Goal: Navigation & Orientation: Find specific page/section

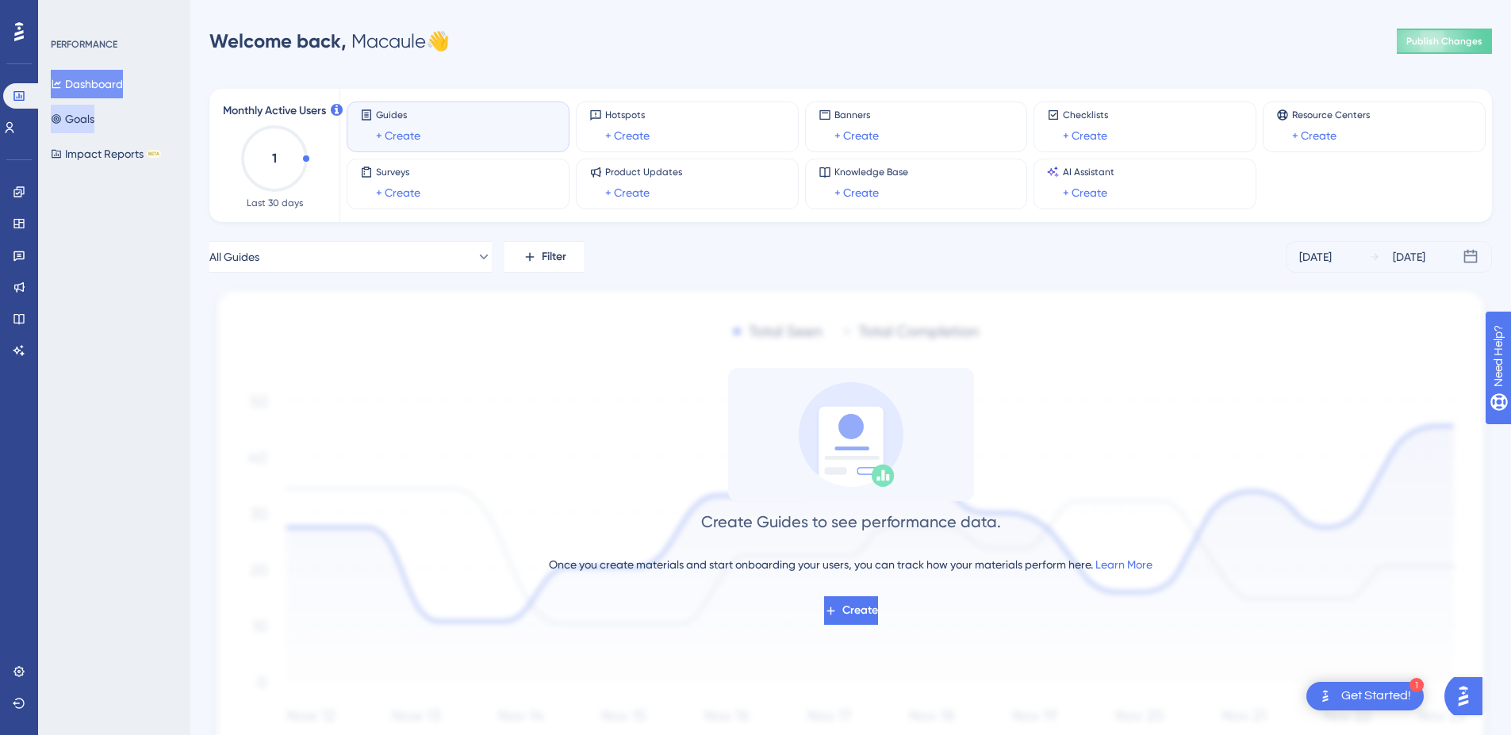
click at [72, 121] on button "Goals" at bounding box center [73, 119] width 44 height 29
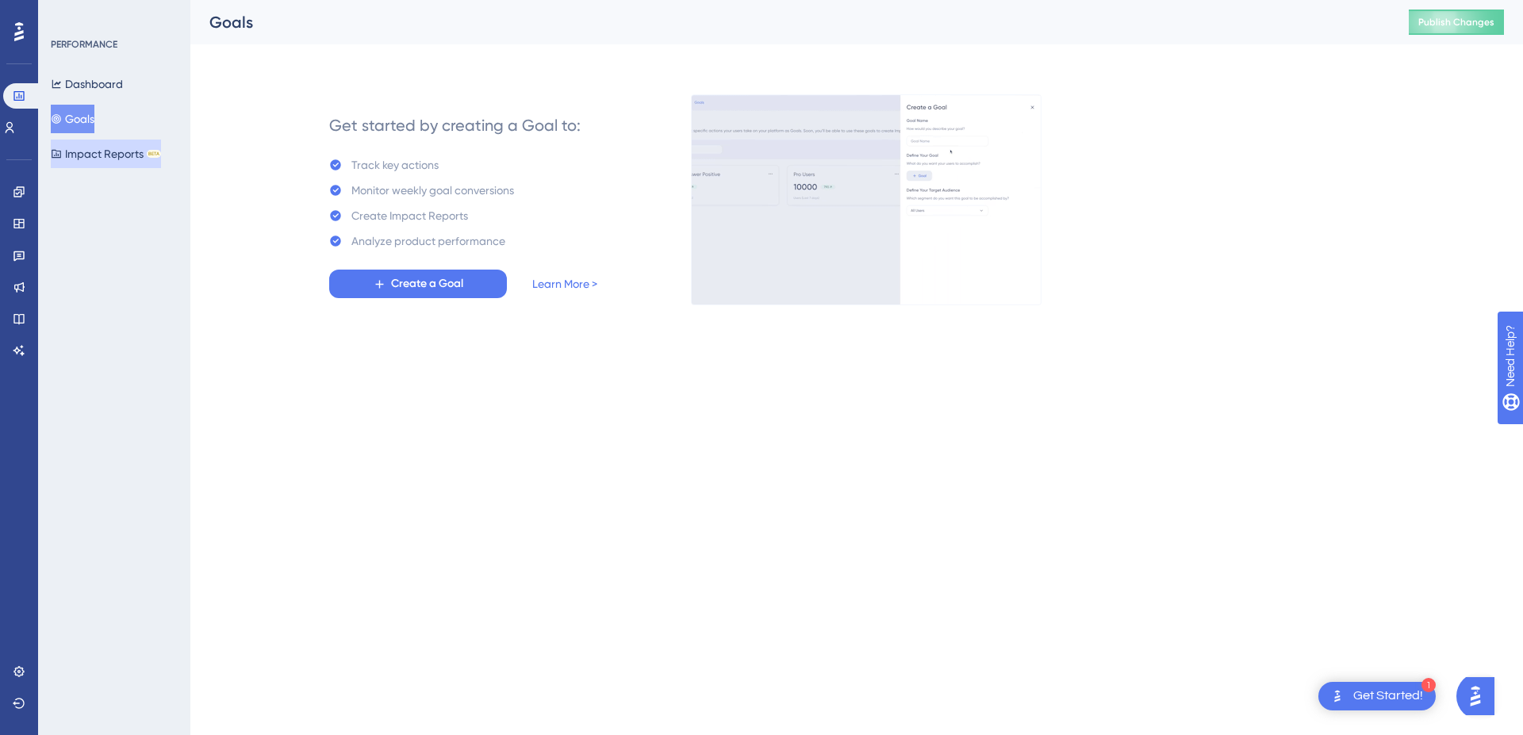
click at [73, 151] on button "Impact Reports BETA" at bounding box center [106, 154] width 110 height 29
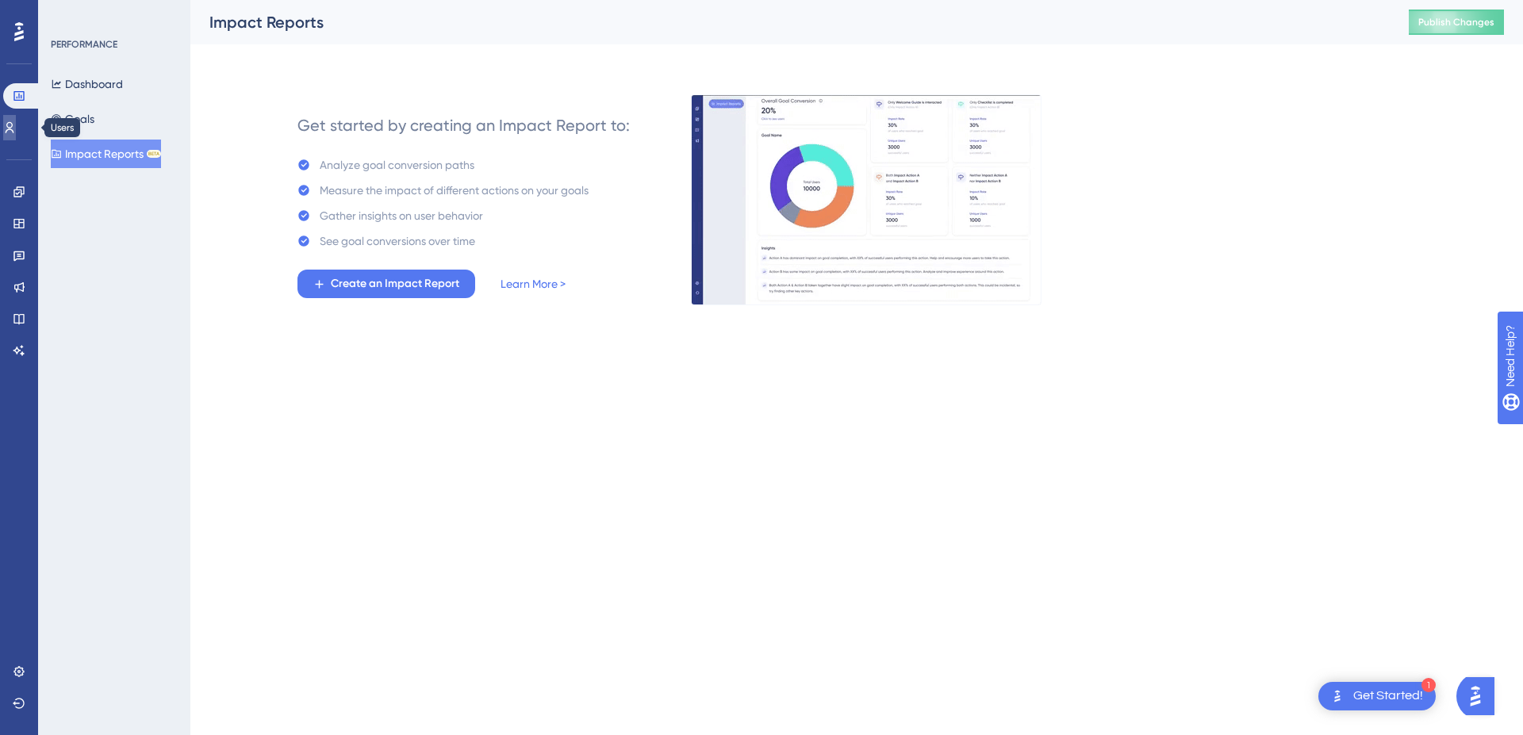
click at [15, 126] on icon at bounding box center [9, 127] width 13 height 13
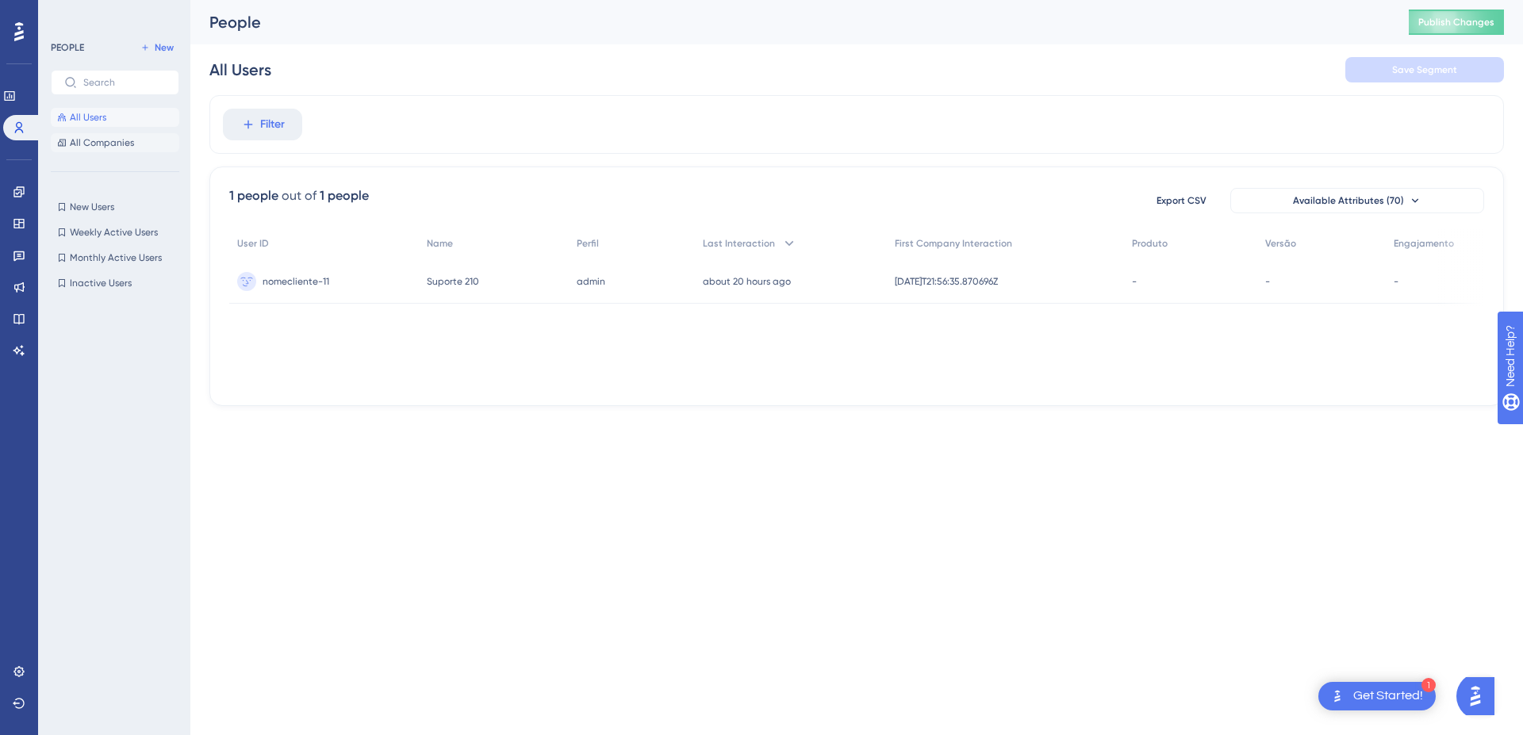
click at [116, 143] on span "All Companies" at bounding box center [102, 142] width 64 height 13
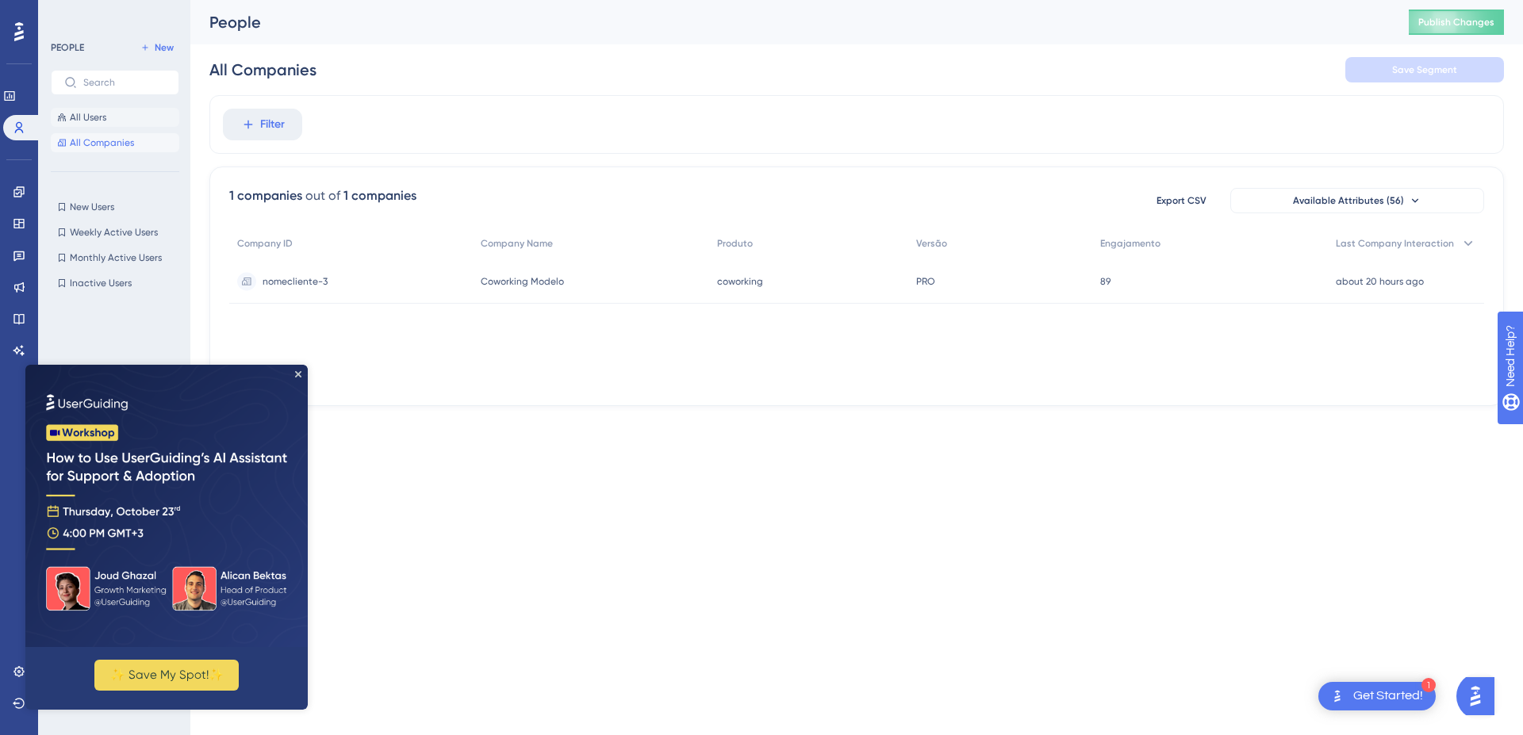
click at [94, 114] on span "All Users" at bounding box center [88, 117] width 36 height 13
click at [296, 371] on icon "Close Preview" at bounding box center [298, 374] width 6 height 6
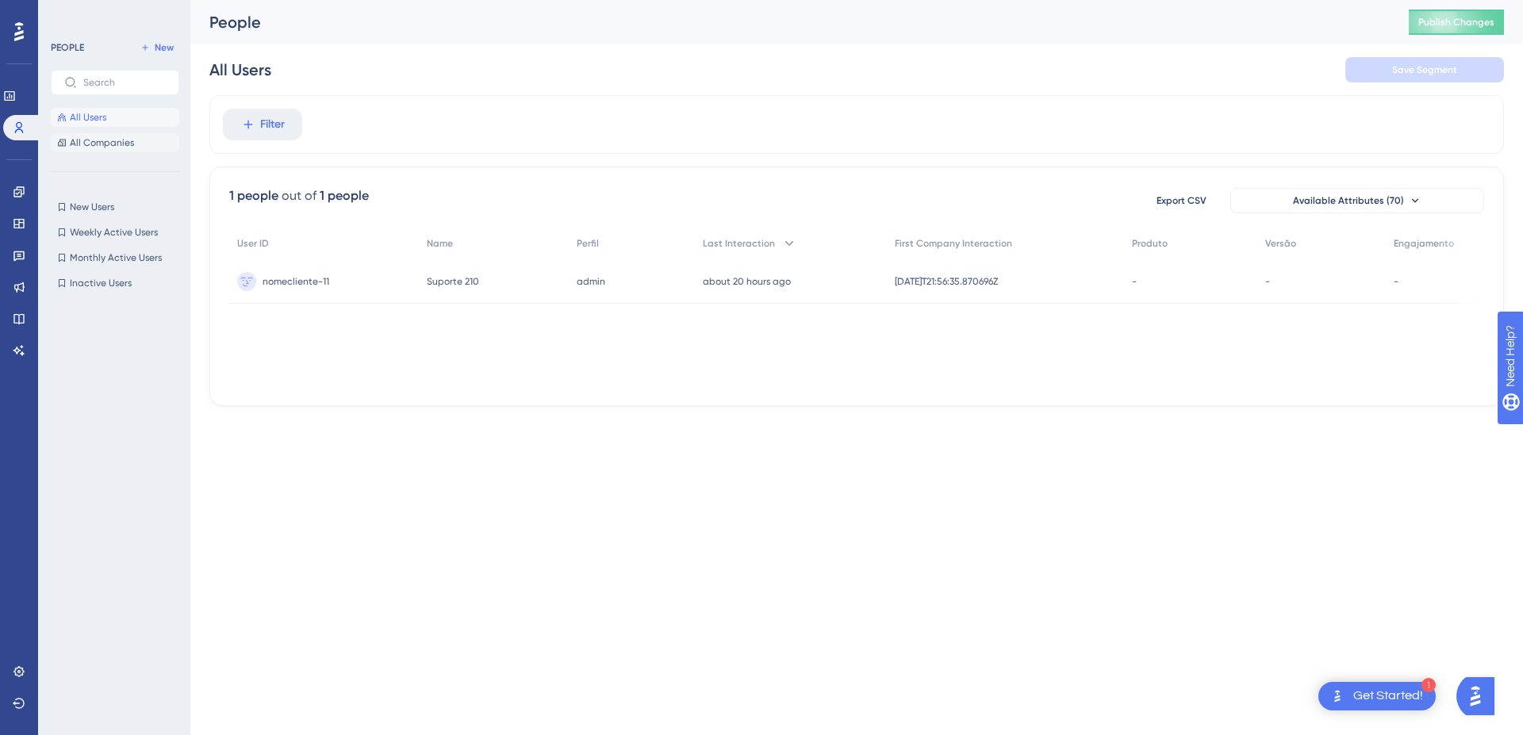
click at [119, 137] on span "All Companies" at bounding box center [102, 142] width 64 height 13
click at [106, 118] on span "All Users" at bounding box center [88, 117] width 36 height 13
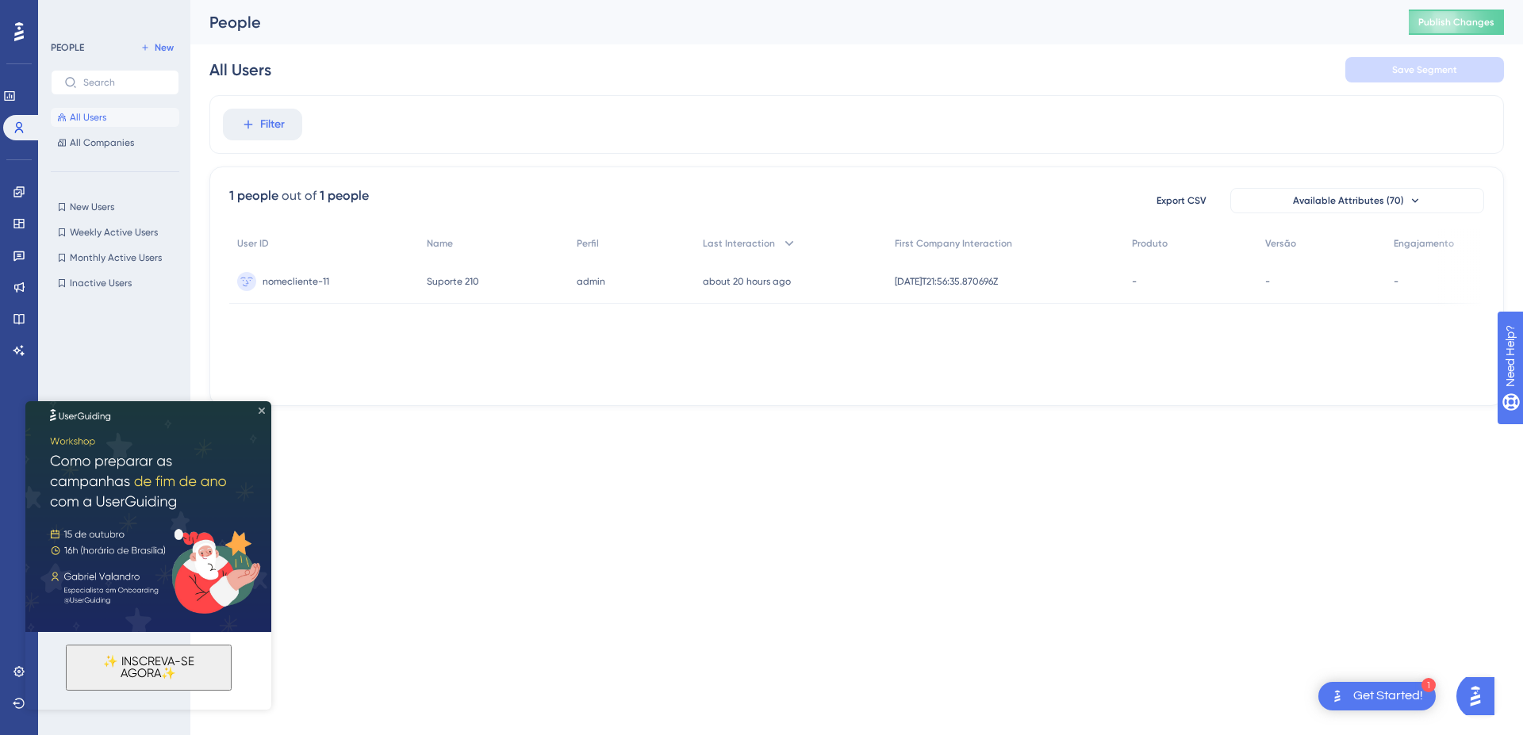
click at [260, 411] on icon "Close Preview" at bounding box center [262, 411] width 6 height 6
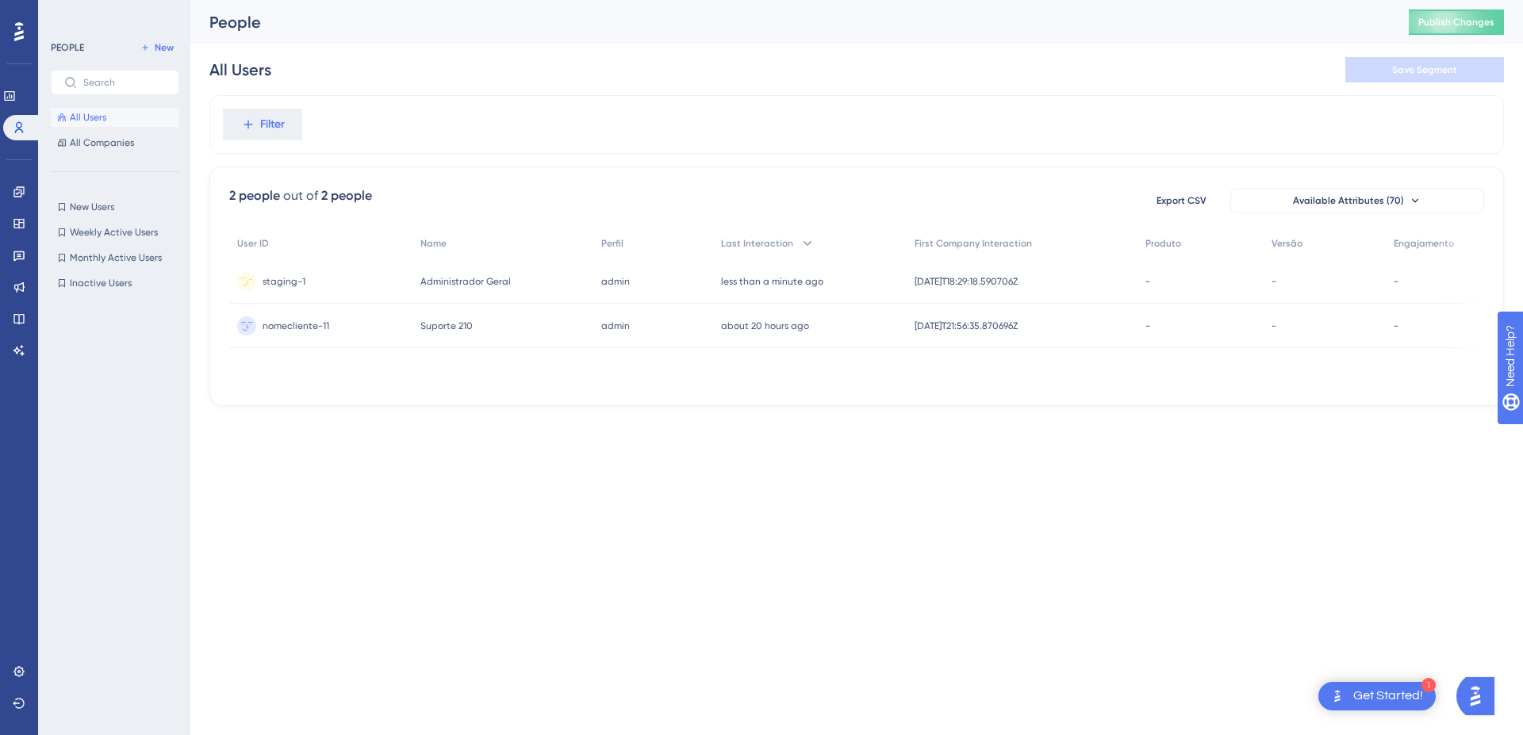
click at [827, 281] on div "less than a minute ago [DATE] 15:29" at bounding box center [810, 281] width 194 height 44
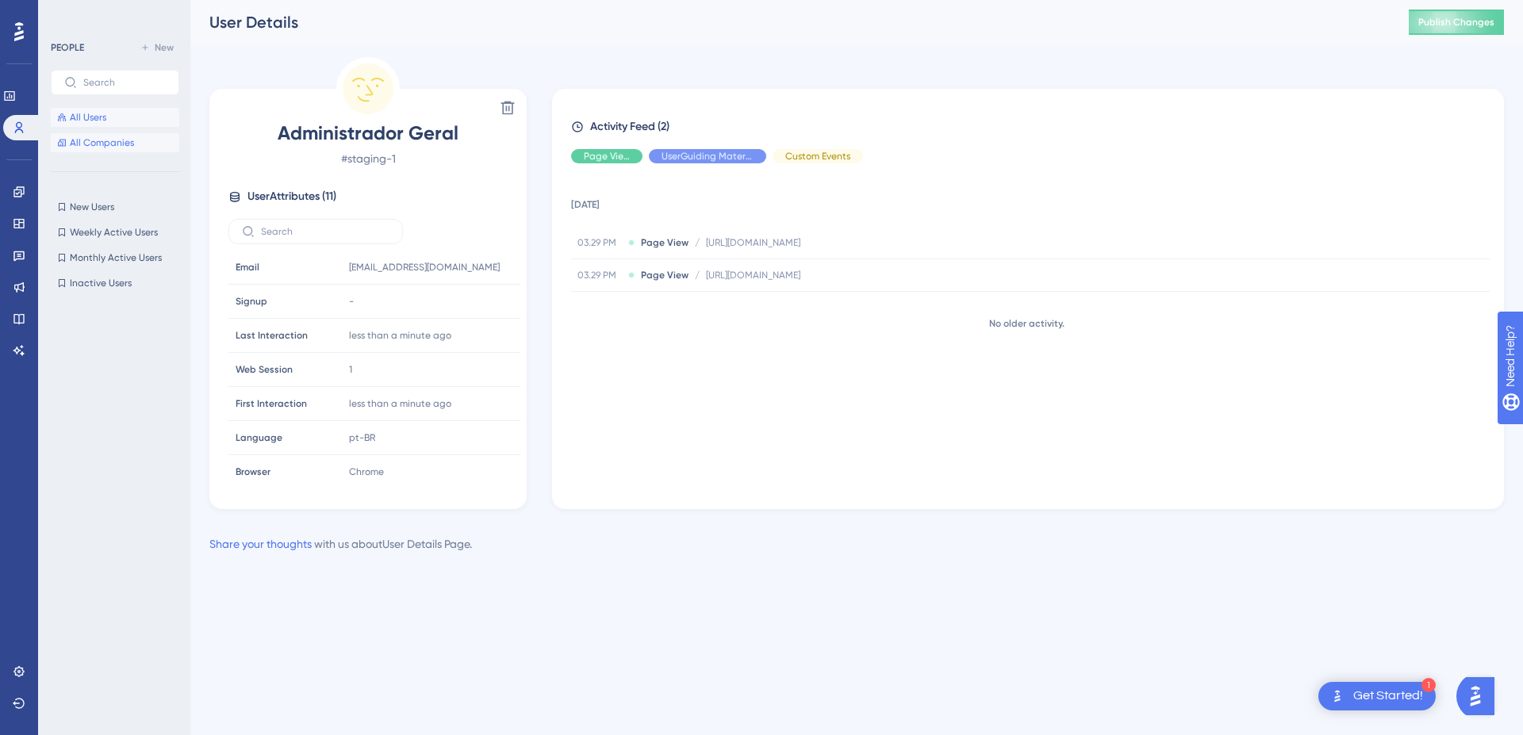
click at [113, 143] on span "All Companies" at bounding box center [102, 142] width 64 height 13
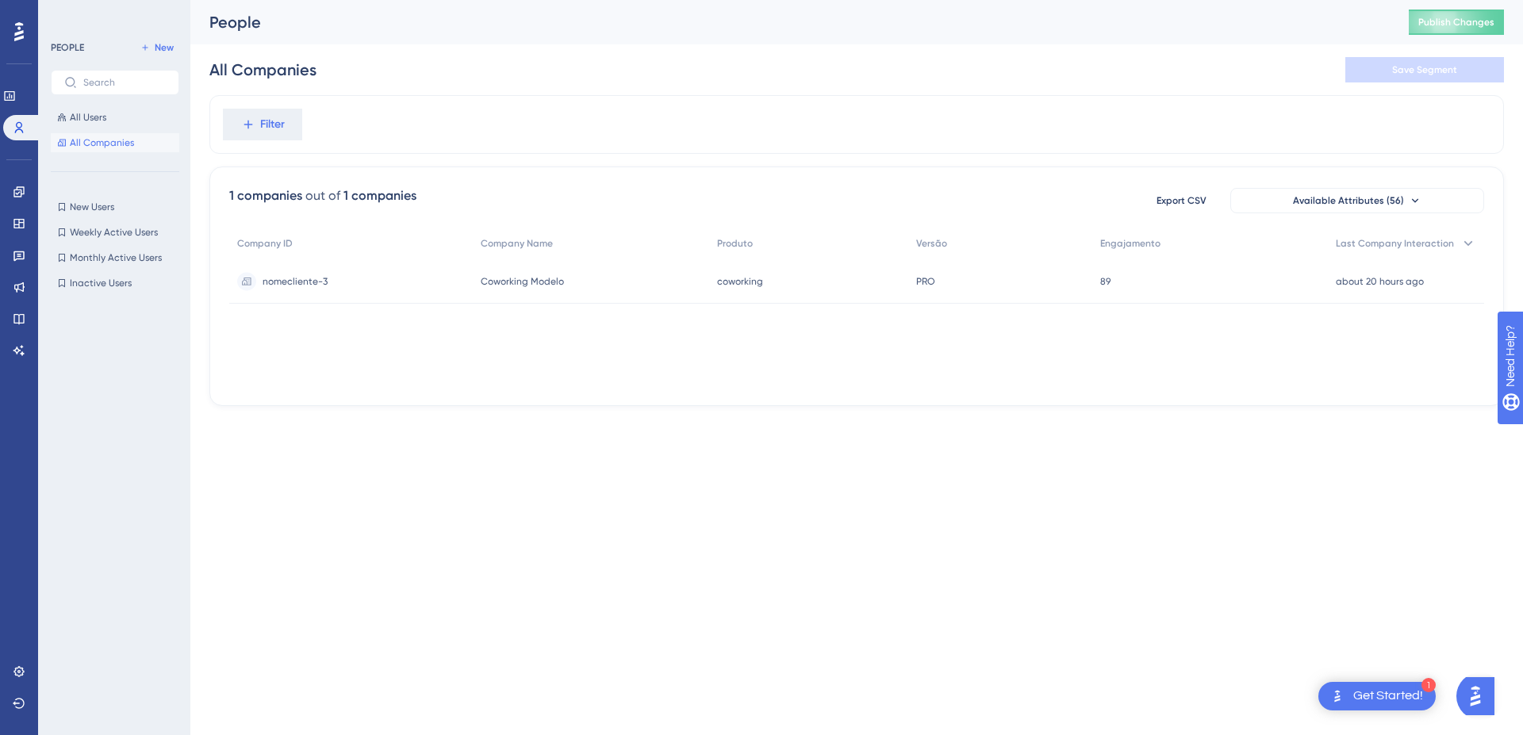
click at [386, 292] on div "nomecliente-3 nomecliente-3" at bounding box center [351, 281] width 244 height 44
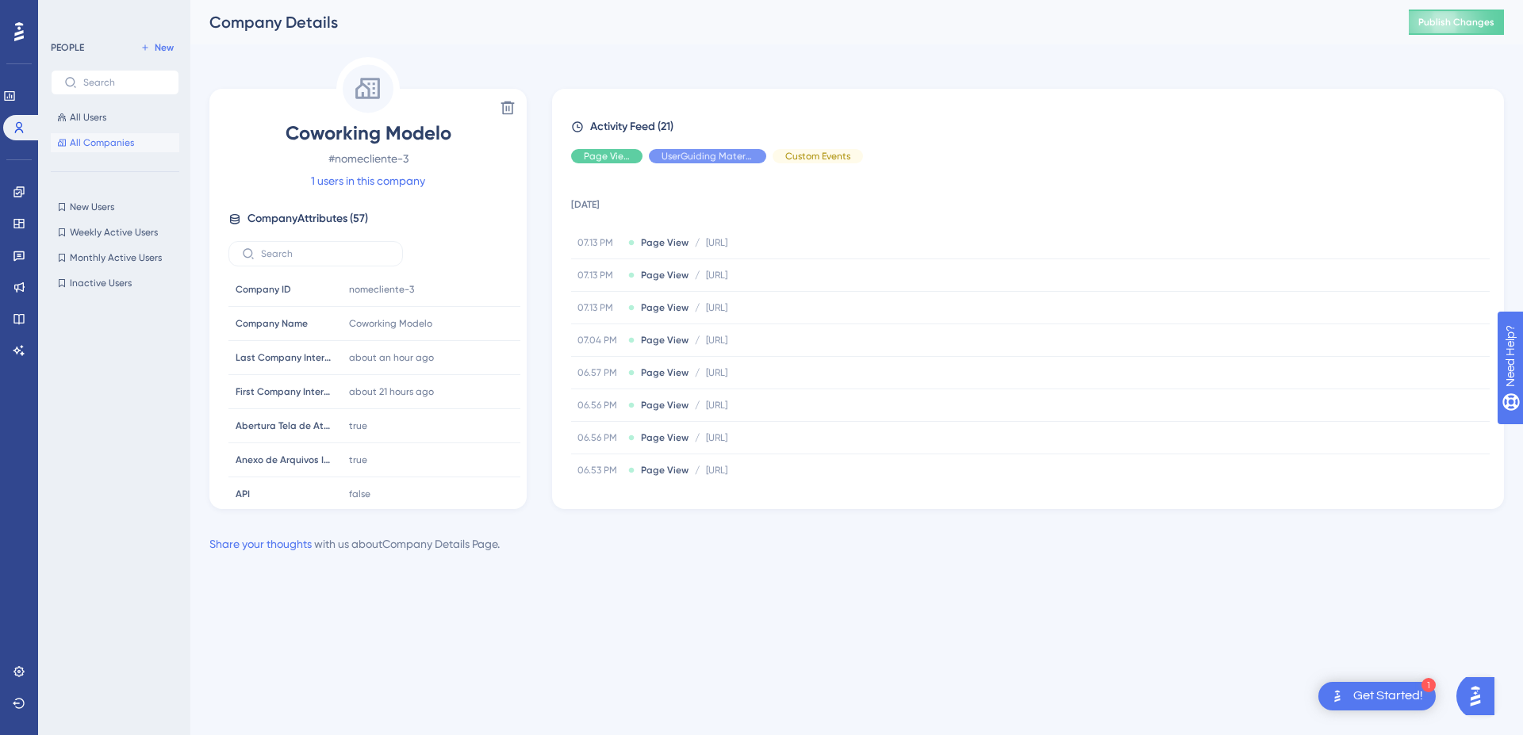
click at [107, 142] on span "All Companies" at bounding box center [102, 142] width 64 height 13
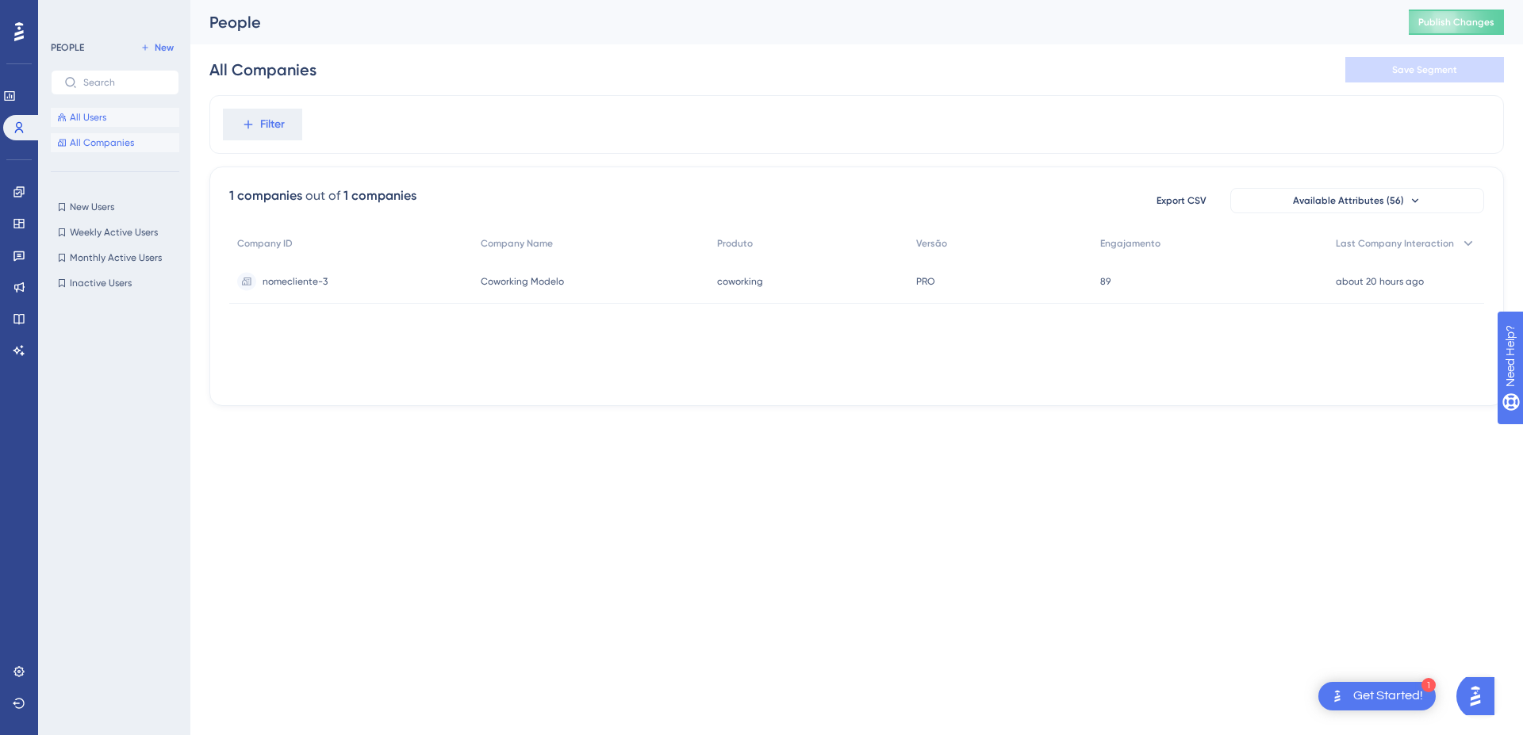
click at [109, 118] on button "All Users" at bounding box center [115, 117] width 129 height 19
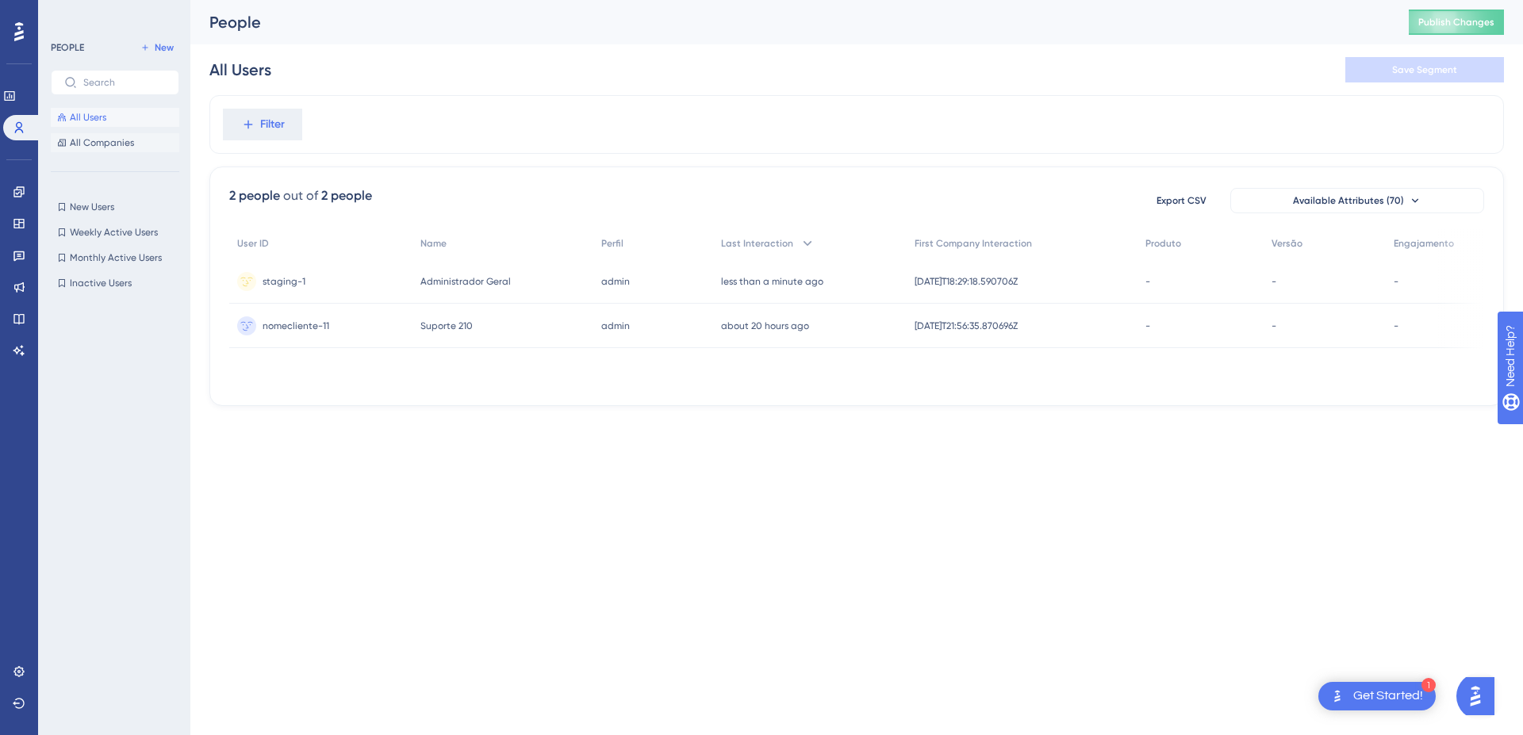
click at [94, 140] on span "All Companies" at bounding box center [102, 142] width 64 height 13
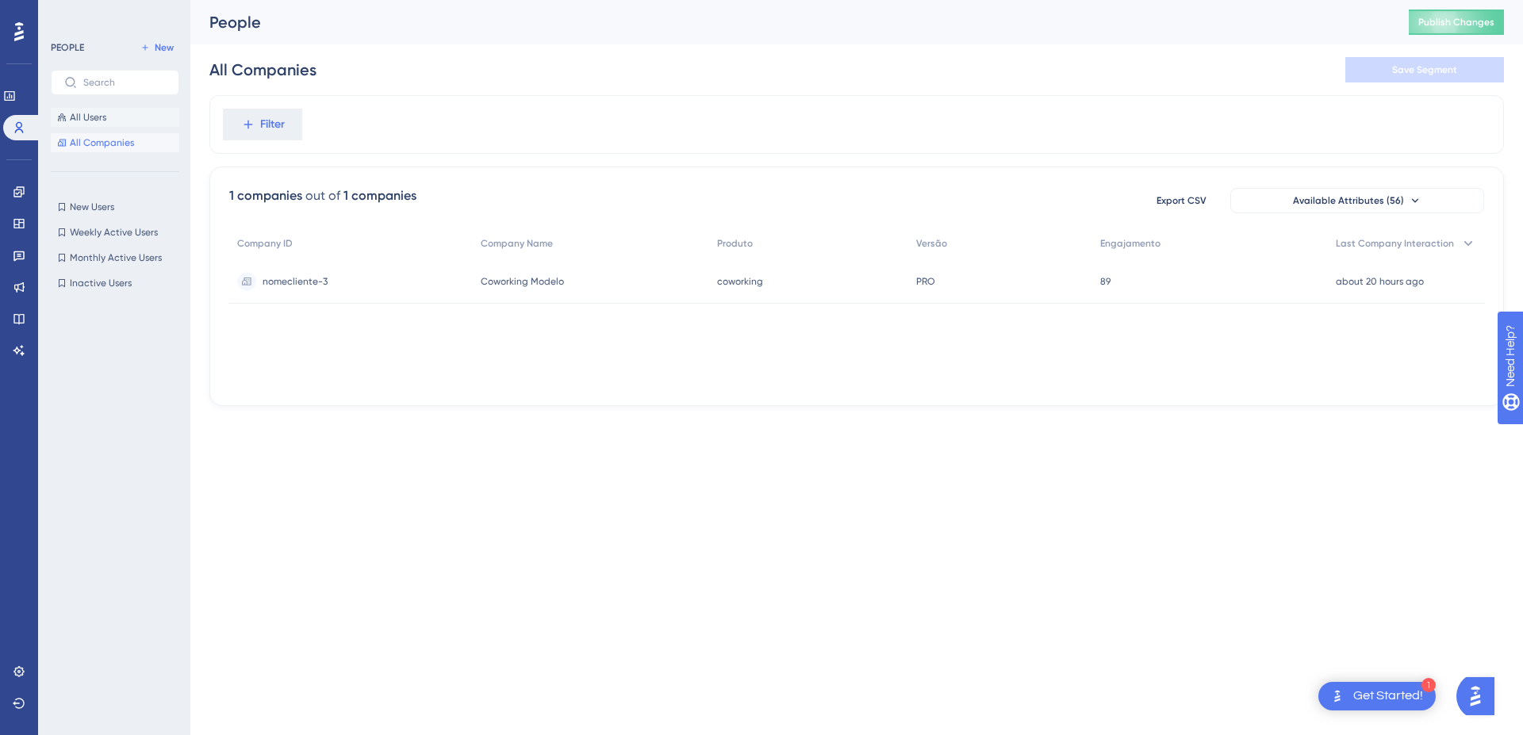
click at [90, 114] on span "All Users" at bounding box center [88, 117] width 36 height 13
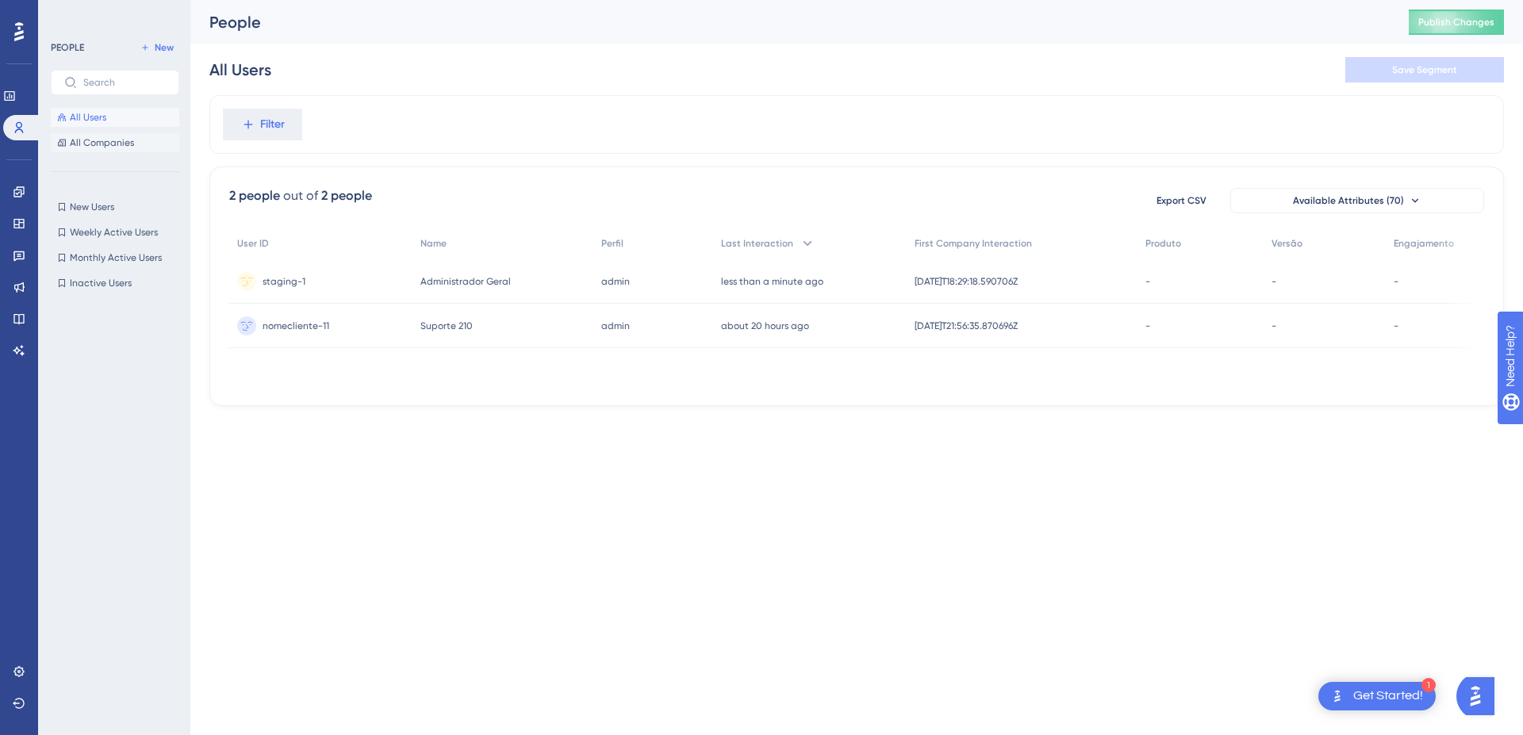
click at [113, 148] on span "All Companies" at bounding box center [102, 142] width 64 height 13
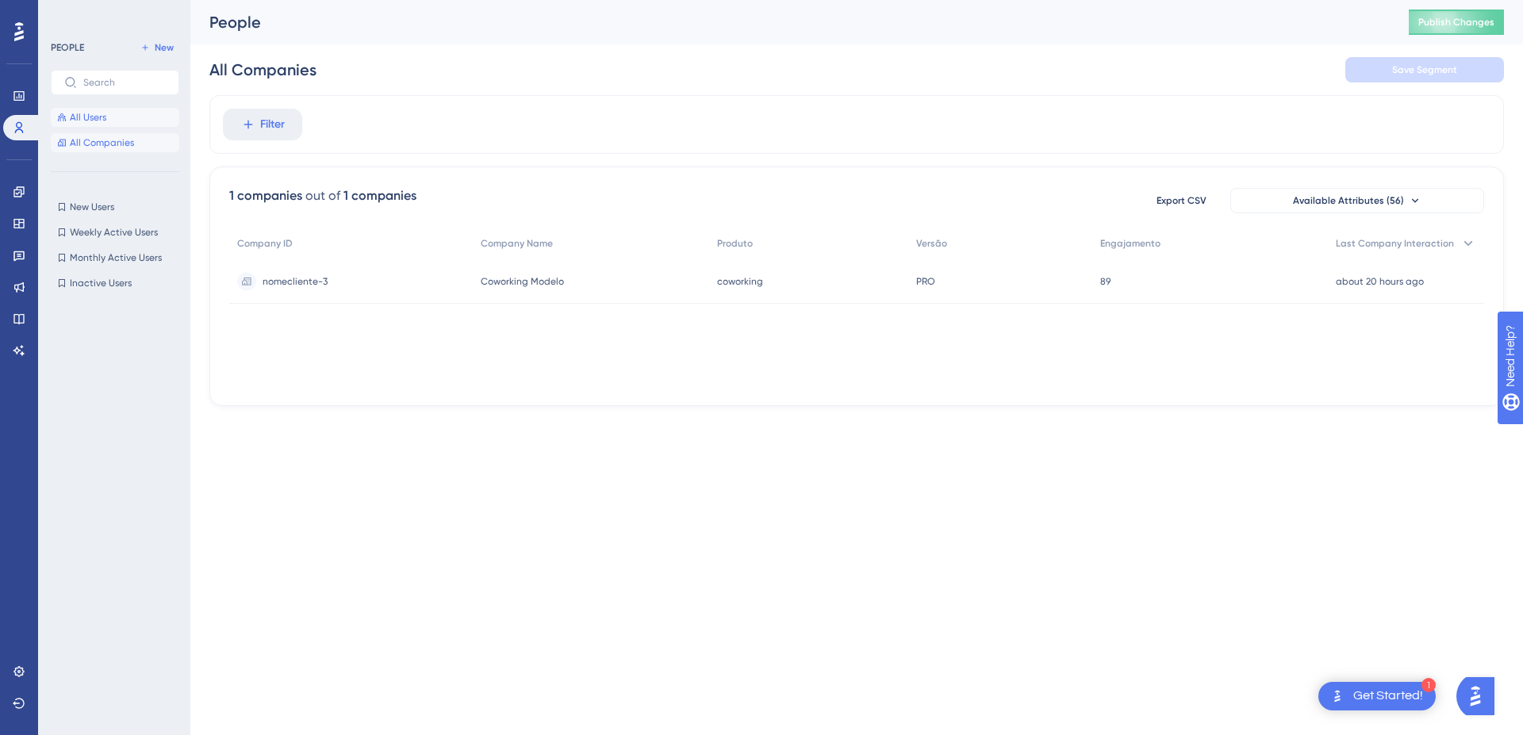
click at [87, 117] on span "All Users" at bounding box center [88, 117] width 36 height 13
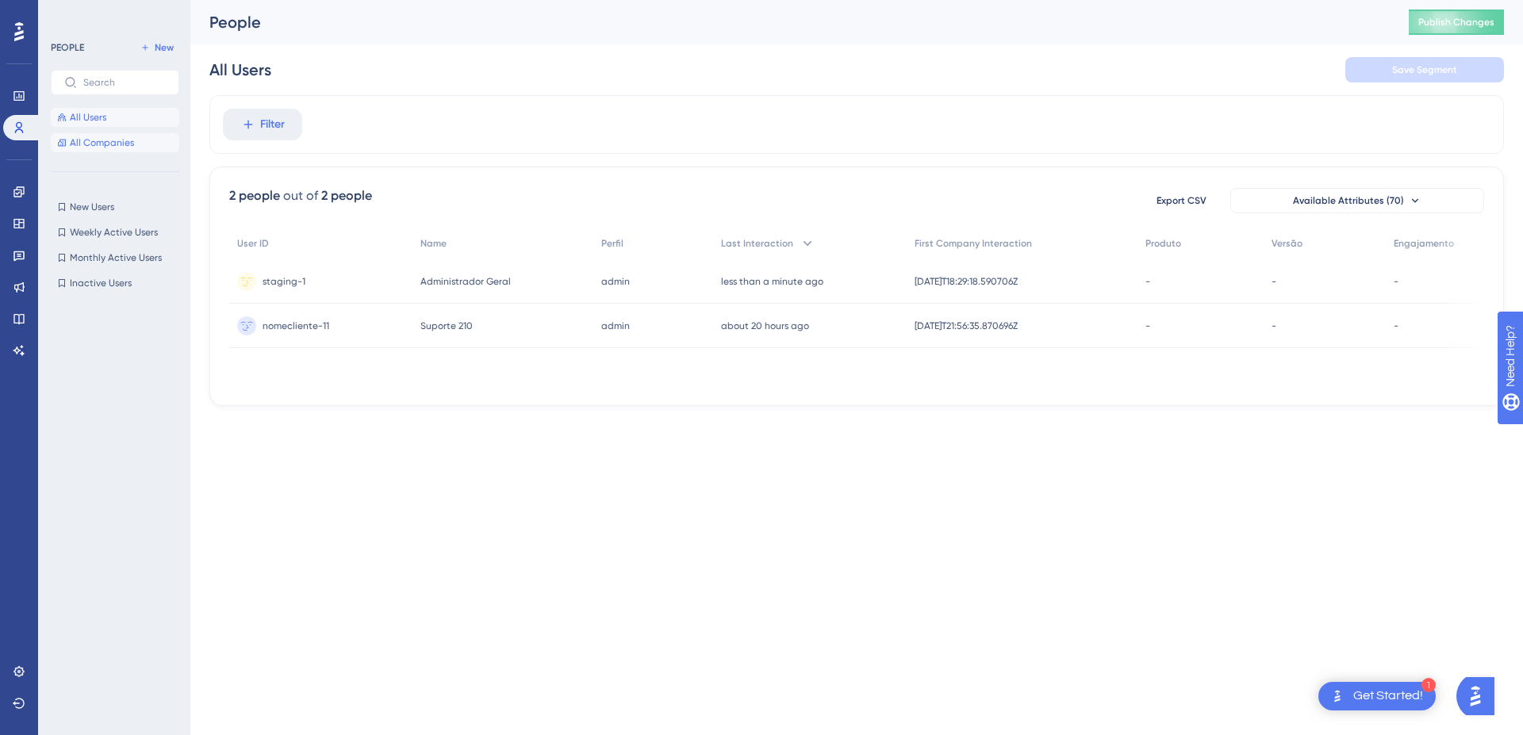
click at [79, 148] on span "All Companies" at bounding box center [102, 142] width 64 height 13
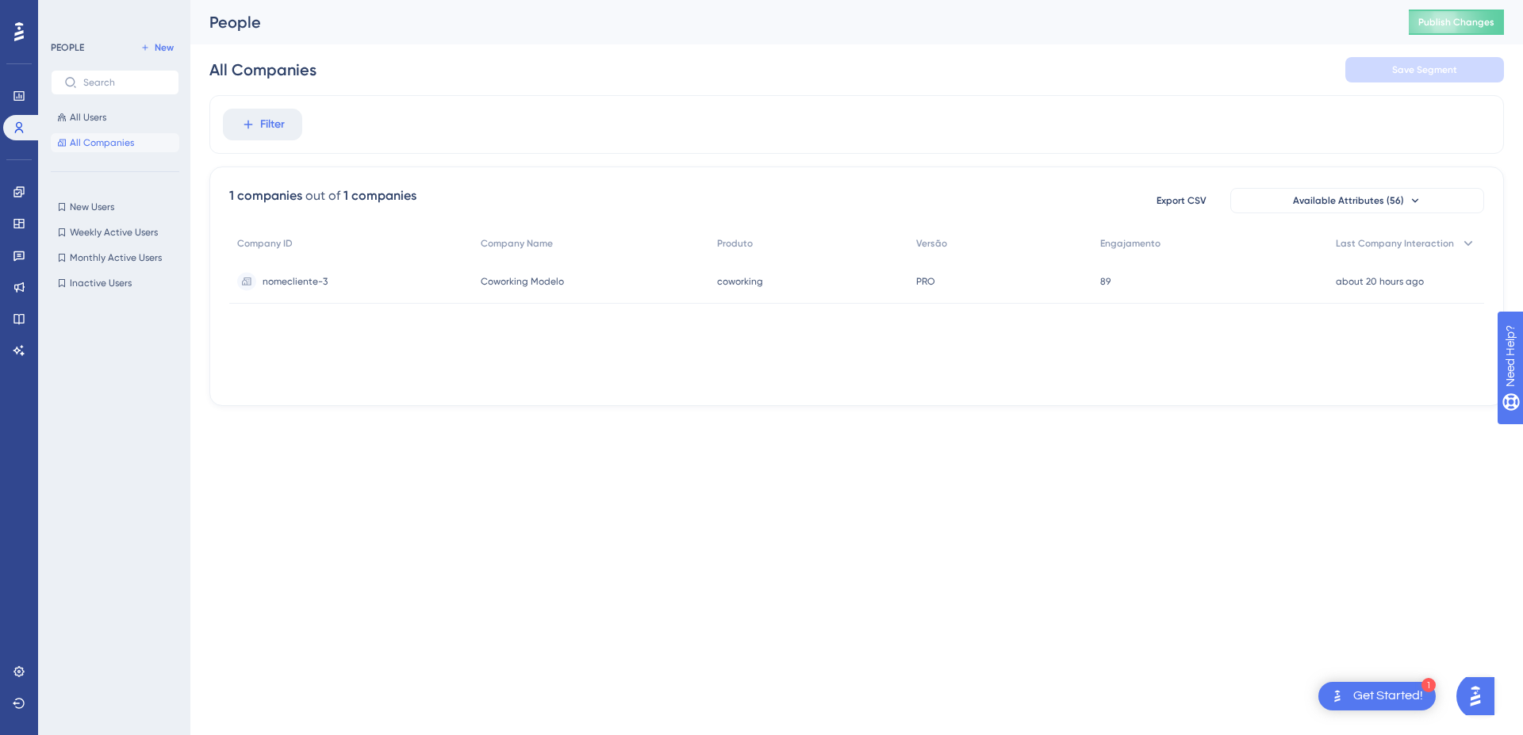
click at [347, 286] on div "nomecliente-3 nomecliente-3" at bounding box center [351, 281] width 244 height 44
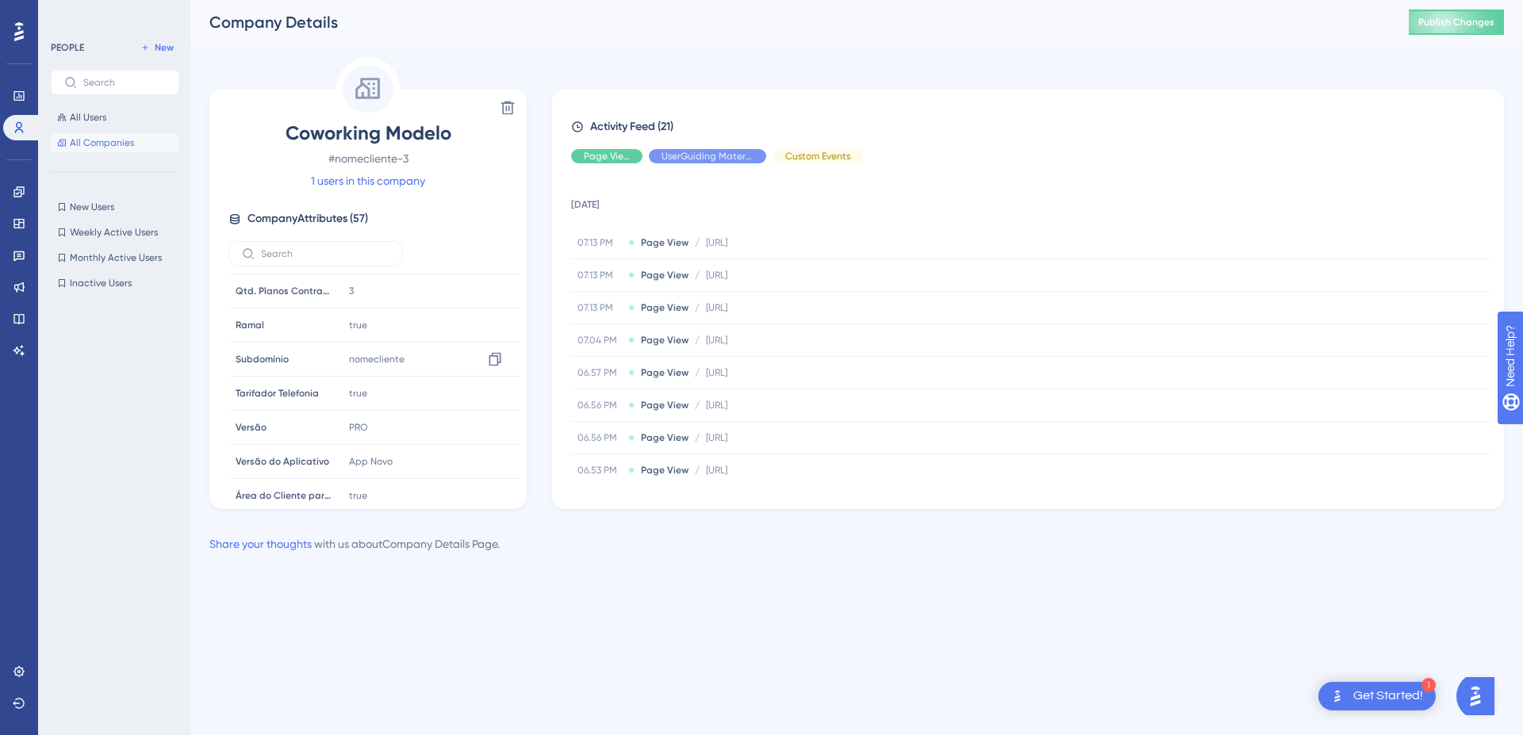
scroll to position [1711, 0]
click at [115, 113] on button "All Users" at bounding box center [115, 117] width 129 height 19
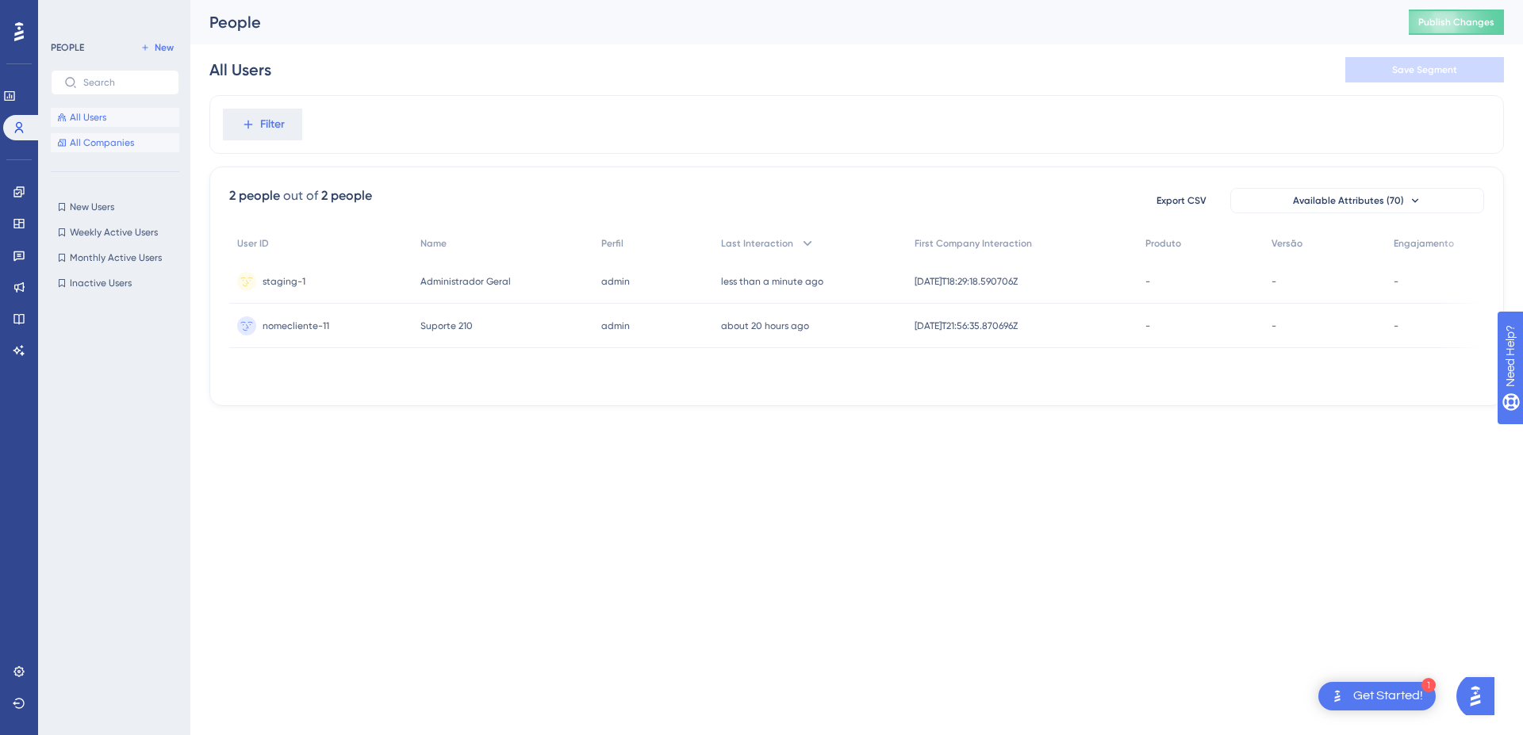
click at [122, 148] on span "All Companies" at bounding box center [102, 142] width 64 height 13
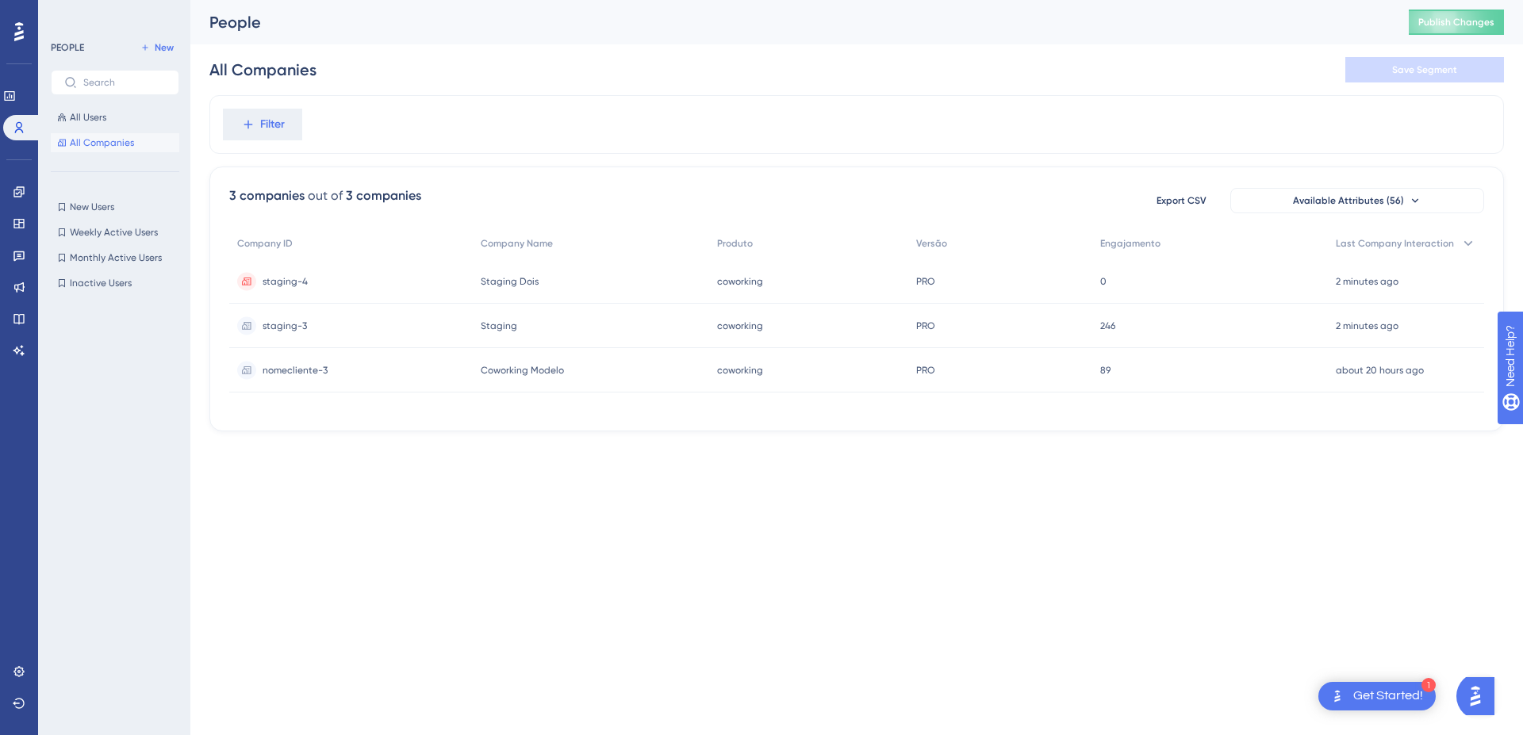
click at [298, 328] on span "staging-3" at bounding box center [285, 326] width 44 height 13
click at [305, 282] on span "staging-4" at bounding box center [285, 281] width 45 height 13
click at [282, 320] on span "staging-3" at bounding box center [285, 326] width 44 height 13
click at [720, 482] on html "1 Get Started! Performance Users Engagement Widgets Feedback Product Updates Kn…" at bounding box center [761, 241] width 1523 height 482
